Goal: Find specific fact

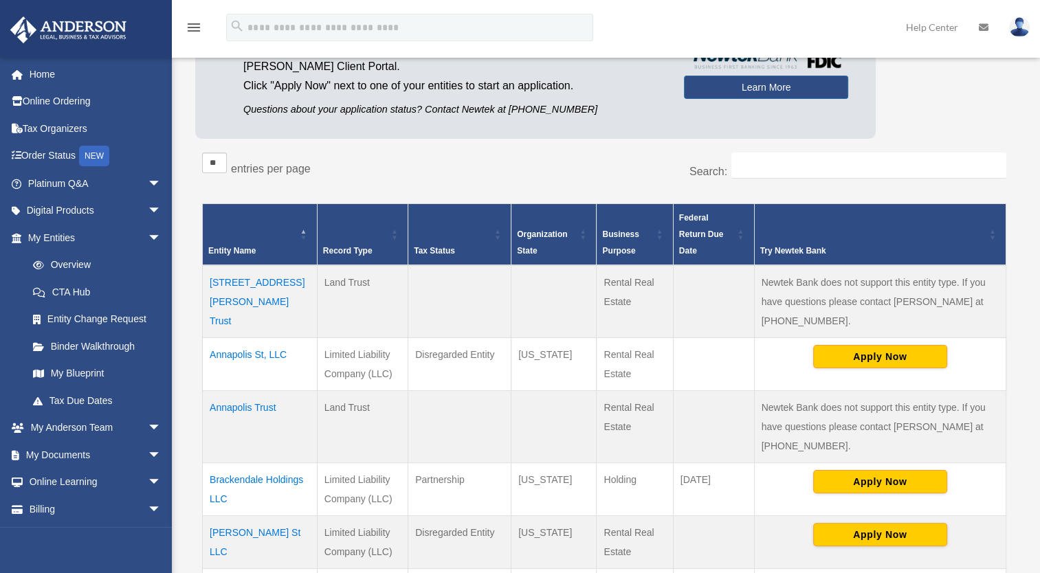
scroll to position [206, 0]
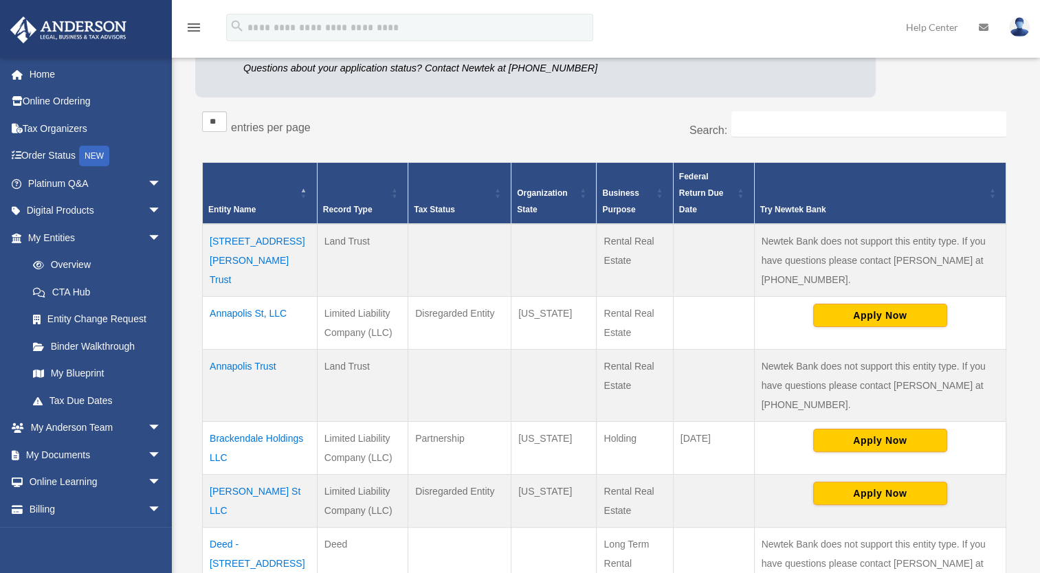
click at [279, 437] on td "Brackendale Holdings LLC" at bounding box center [260, 447] width 115 height 53
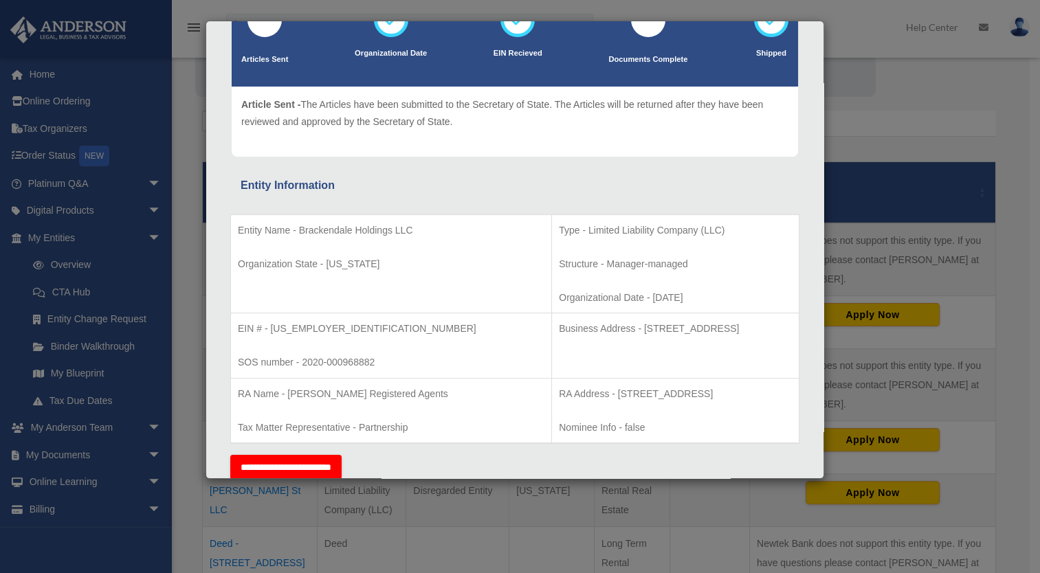
scroll to position [137, 0]
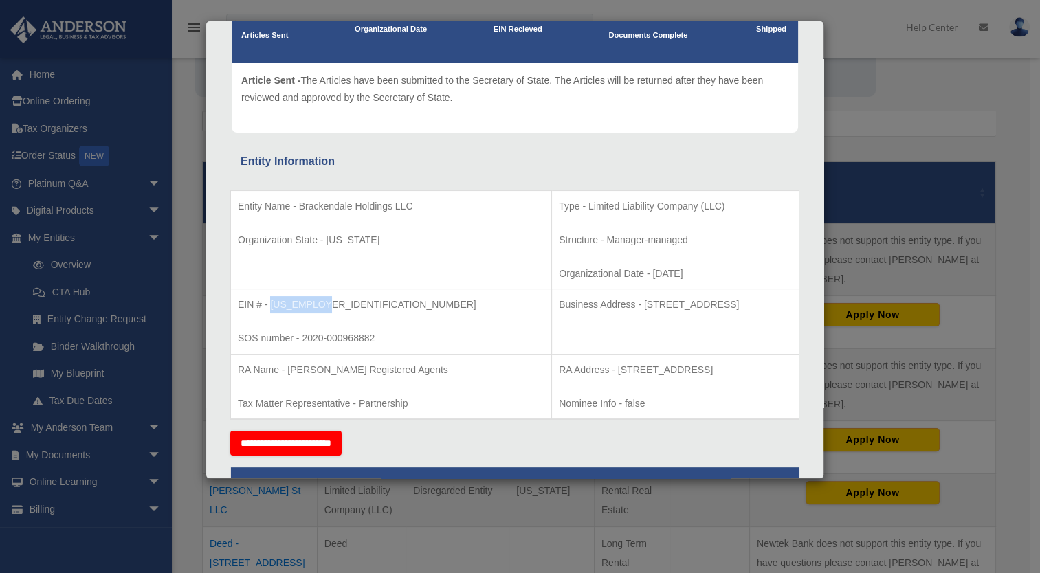
drag, startPoint x: 269, startPoint y: 300, endPoint x: 322, endPoint y: 302, distance: 53.0
click at [322, 302] on p "EIN # - [US_EMPLOYER_IDENTIFICATION_NUMBER]" at bounding box center [391, 304] width 307 height 17
copy p "[US_EMPLOYER_IDENTIFICATION_NUMBER]"
